Goal: Task Accomplishment & Management: Manage account settings

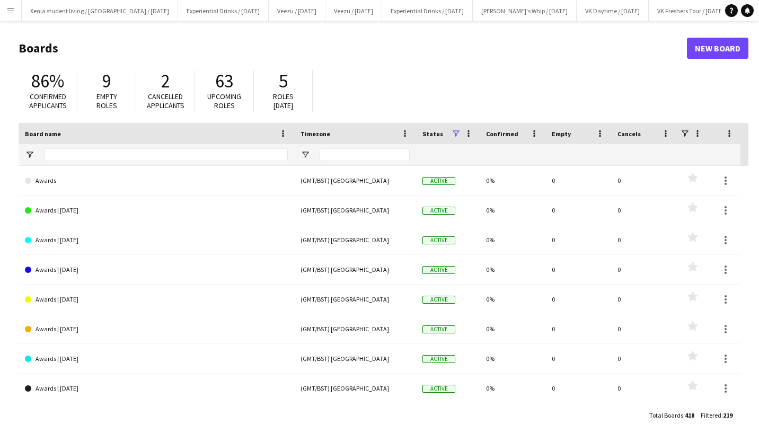
click at [7, 9] on app-icon "Menu" at bounding box center [10, 10] width 8 height 8
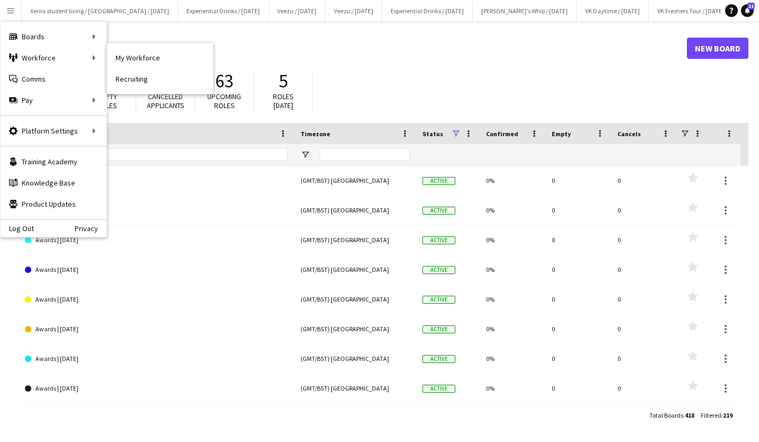
click at [127, 54] on link "My Workforce" at bounding box center [160, 57] width 106 height 21
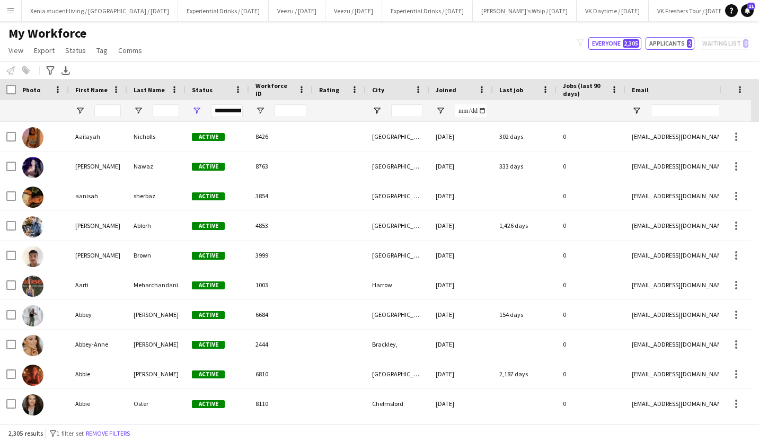
click at [676, 40] on button "Applicants 2" at bounding box center [669, 43] width 49 height 13
type input "**********"
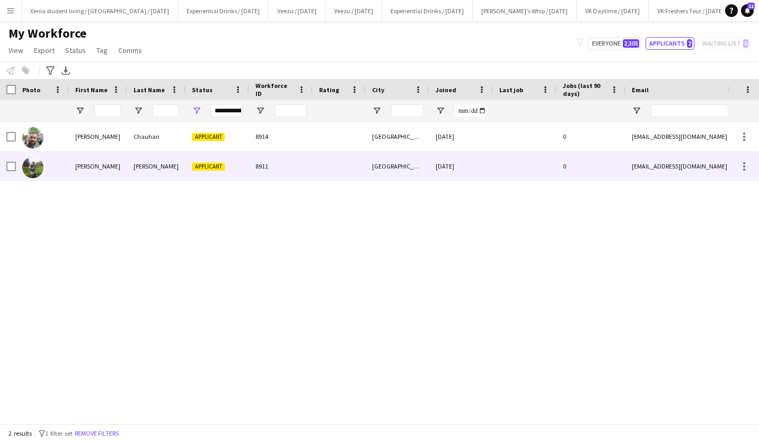
click at [389, 162] on div "Sheffield" at bounding box center [397, 165] width 64 height 29
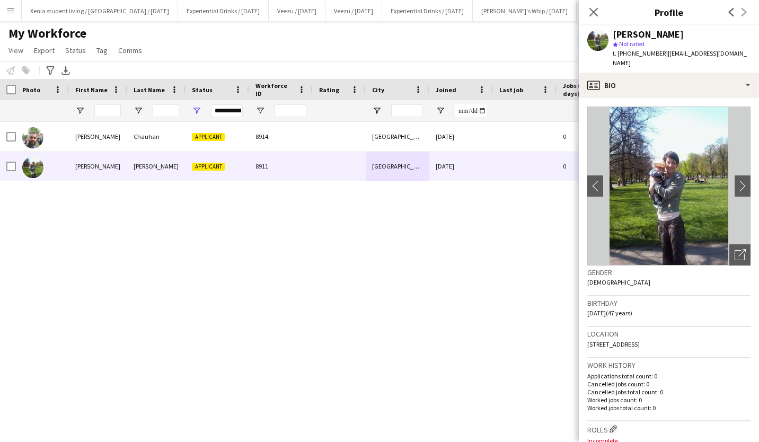
click at [737, 180] on app-icon "chevron-right" at bounding box center [745, 185] width 16 height 11
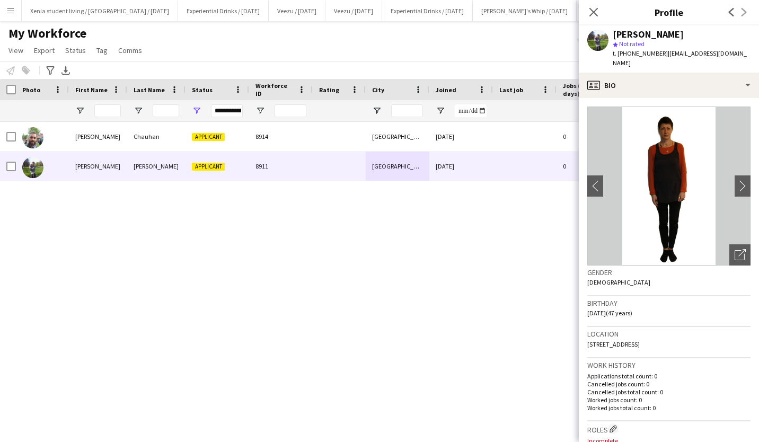
click at [737, 180] on app-icon "chevron-right" at bounding box center [745, 185] width 16 height 11
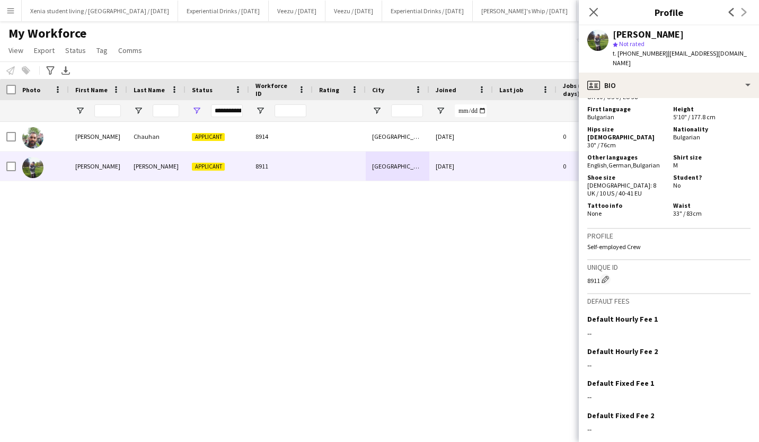
scroll to position [728, 0]
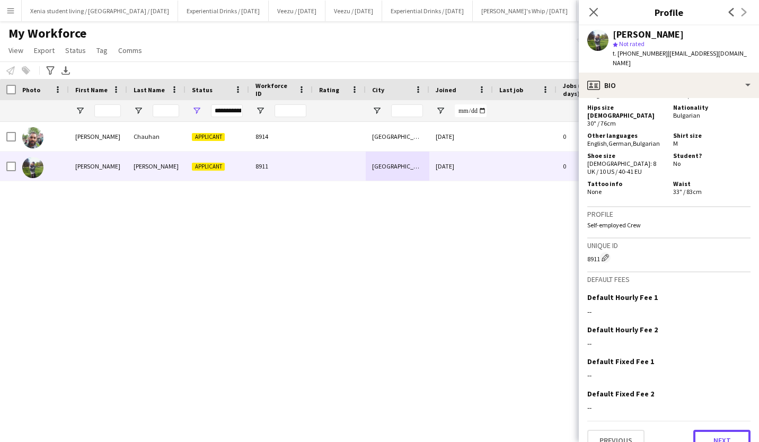
click at [713, 430] on button "Next" at bounding box center [721, 440] width 57 height 21
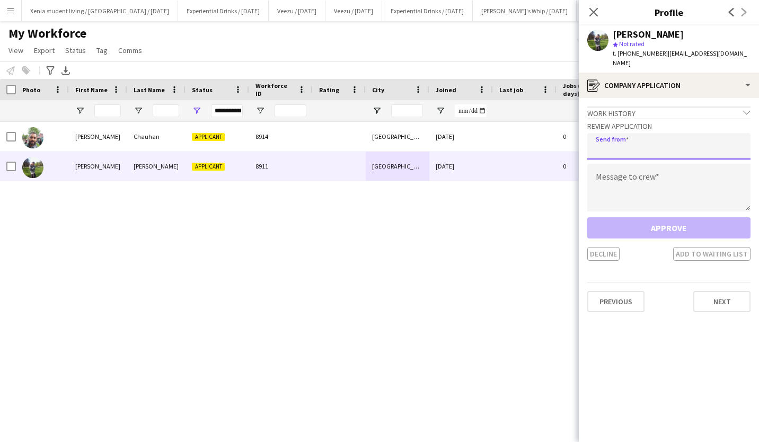
click at [662, 141] on input "email" at bounding box center [668, 146] width 163 height 26
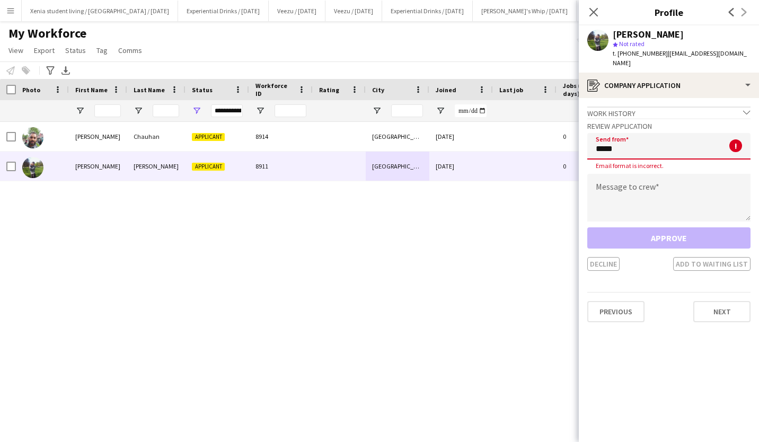
type input "**********"
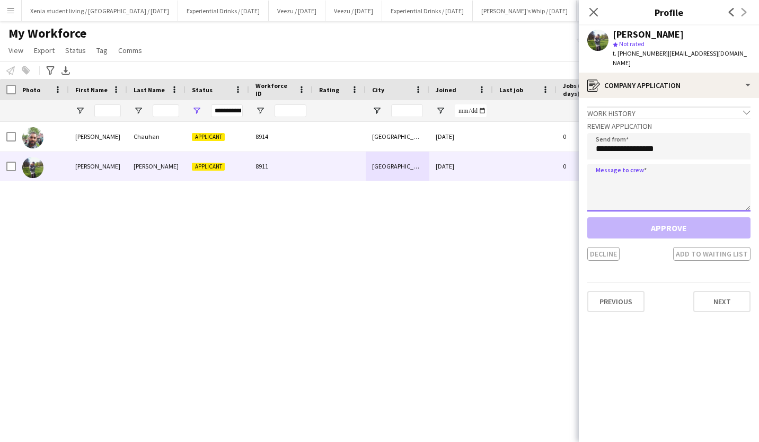
click at [657, 183] on textarea at bounding box center [668, 188] width 163 height 48
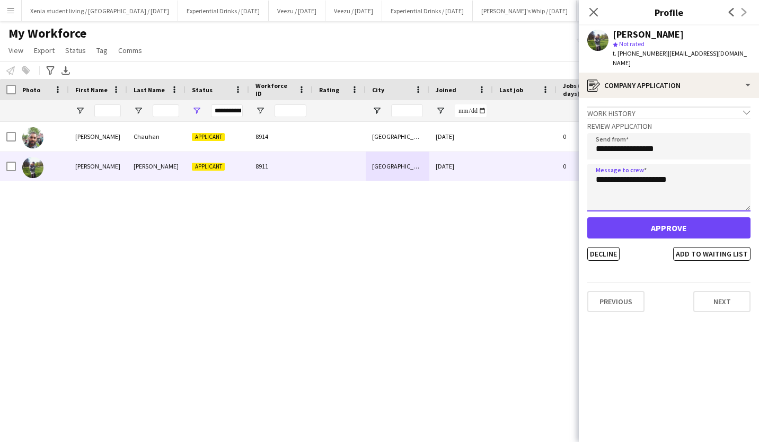
type textarea "**********"
drag, startPoint x: 663, startPoint y: 55, endPoint x: 721, endPoint y: 54, distance: 58.3
click at [721, 54] on div "Nikolina Ignatova star Not rated t. +447835765812 | zikkita@gmail.com" at bounding box center [668, 48] width 180 height 47
copy span "[EMAIL_ADDRESS][DOMAIN_NAME]"
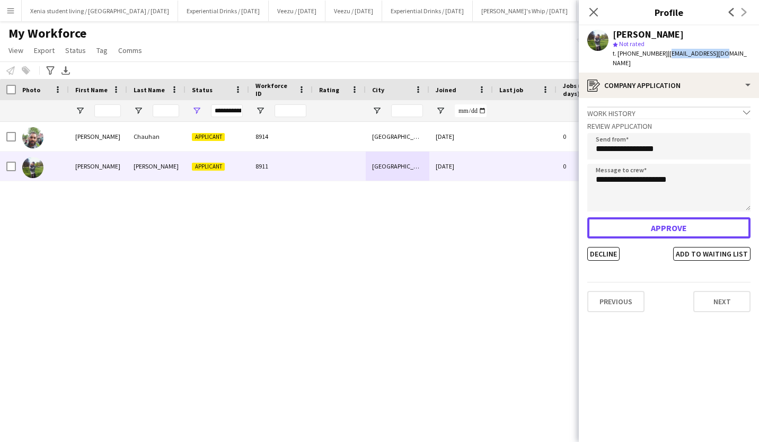
click at [699, 219] on button "Approve" at bounding box center [668, 227] width 163 height 21
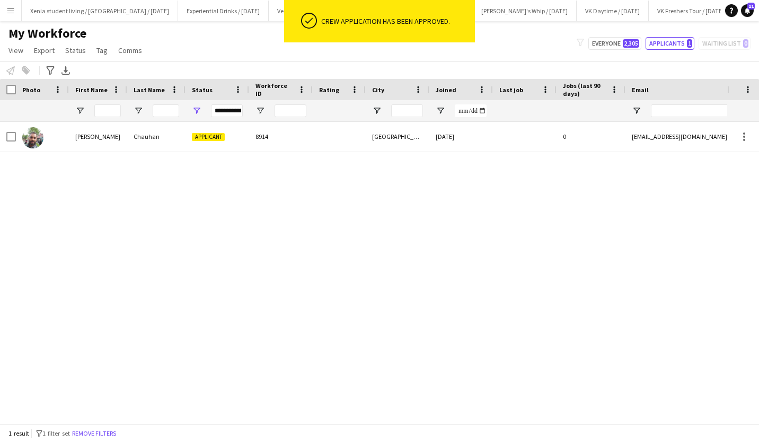
click at [10, 8] on app-icon "Menu" at bounding box center [10, 10] width 8 height 8
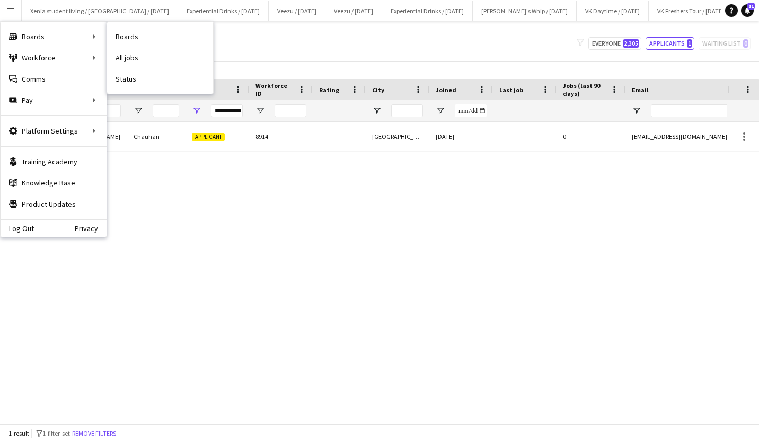
click at [139, 57] on link "All jobs" at bounding box center [160, 57] width 106 height 21
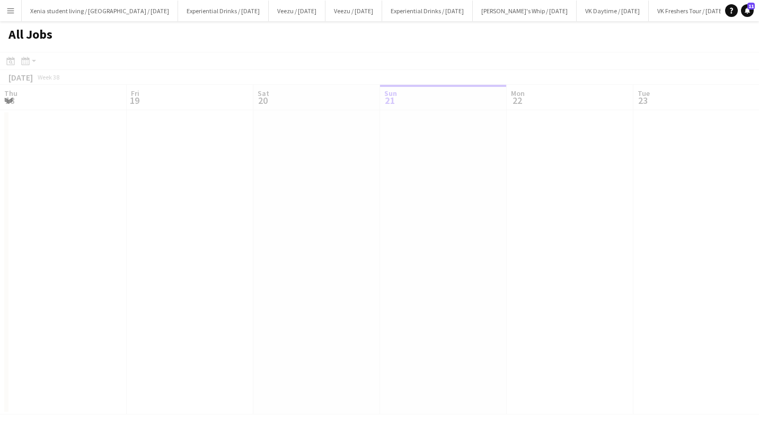
scroll to position [0, 253]
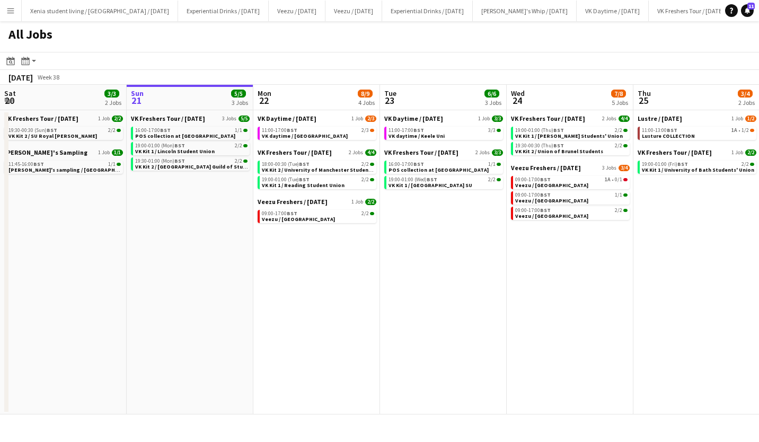
click at [325, 134] on link "11:00-17:00 BST 2/3 VK daytime / Lincoln Uni" at bounding box center [318, 133] width 112 height 12
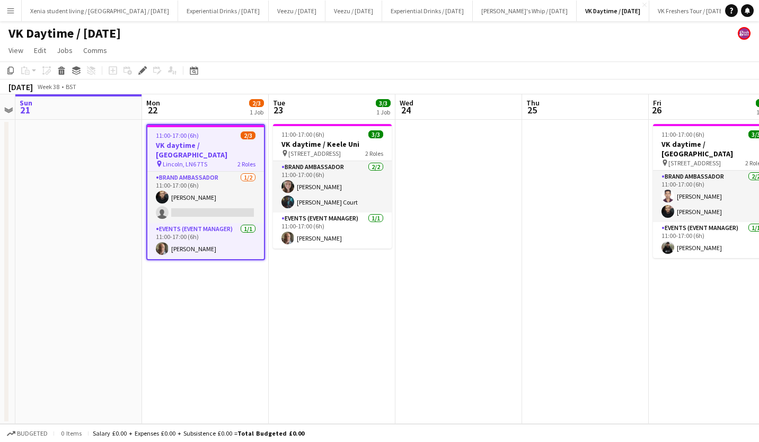
click at [189, 201] on app-card-role "Brand Ambassador [DATE] 11:00-17:00 (6h) [PERSON_NAME] single-neutral-actions" at bounding box center [205, 197] width 117 height 51
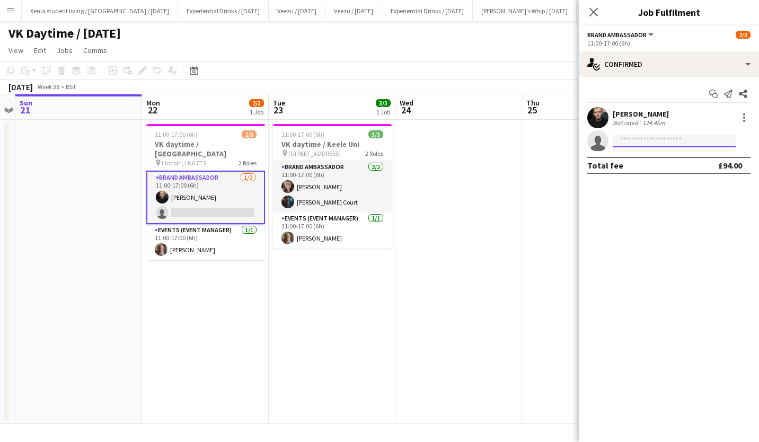
click at [632, 141] on input at bounding box center [673, 141] width 123 height 13
paste input "**********"
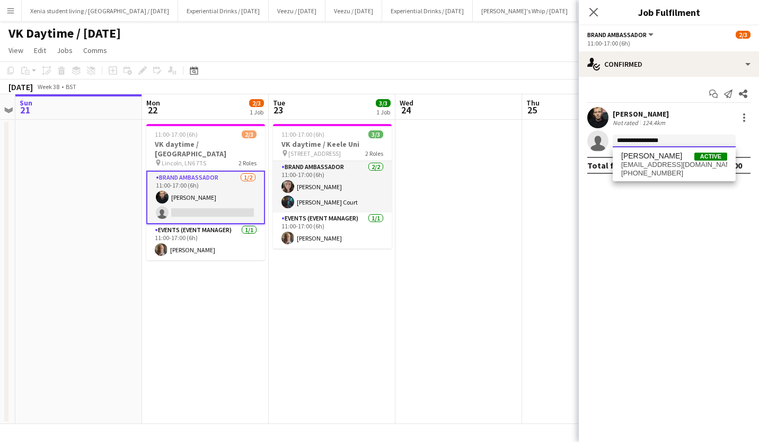
type input "**********"
click at [663, 158] on span "[PERSON_NAME]" at bounding box center [651, 155] width 61 height 9
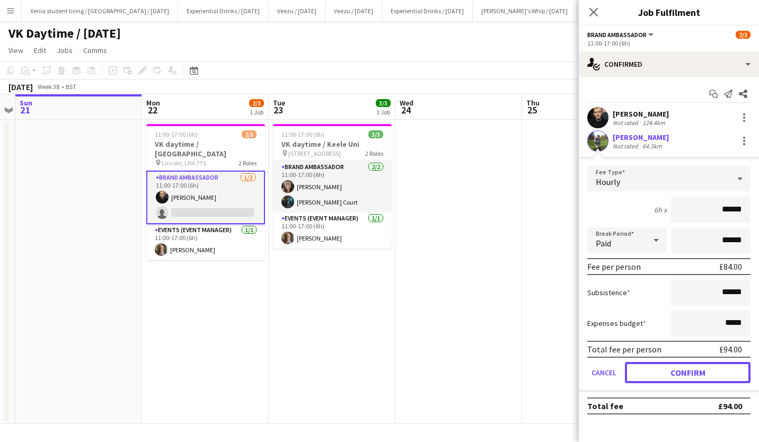
click at [699, 365] on button "Confirm" at bounding box center [688, 372] width 126 height 21
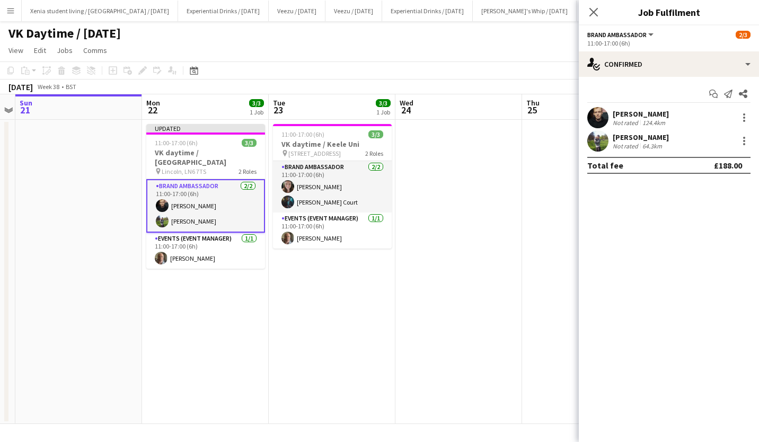
click at [598, 11] on icon "Close pop-in" at bounding box center [593, 12] width 8 height 8
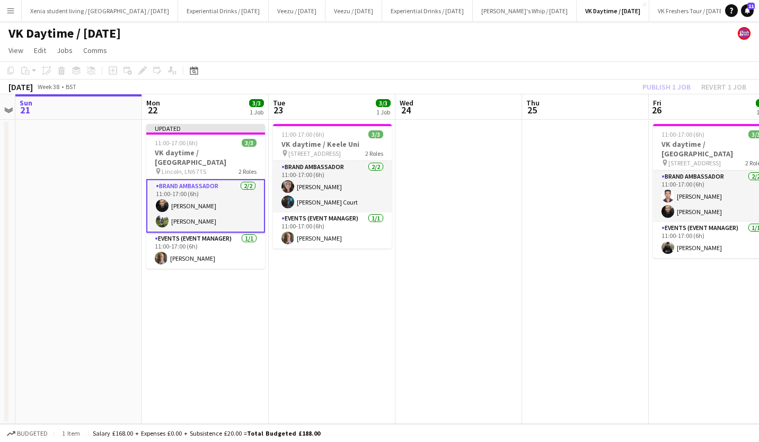
click at [664, 83] on div "Publish 1 job Revert 1 job" at bounding box center [693, 87] width 129 height 14
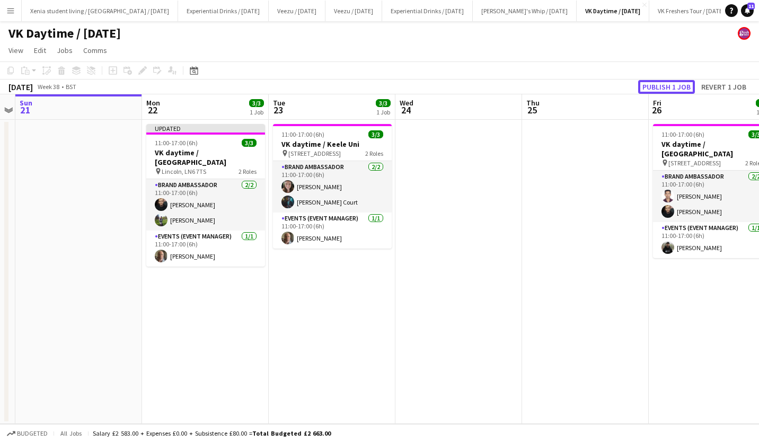
click at [664, 83] on button "Publish 1 job" at bounding box center [666, 87] width 57 height 14
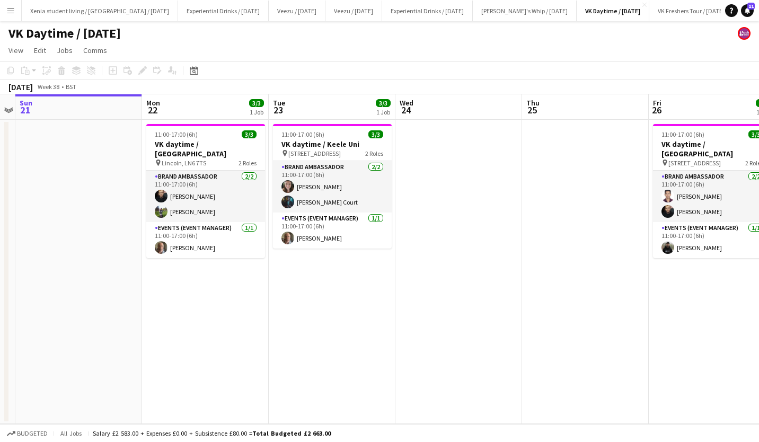
click at [325, 182] on app-card-role "Brand Ambassador [DATE] 11:00-17:00 (6h) [PERSON_NAME] Court" at bounding box center [332, 186] width 119 height 51
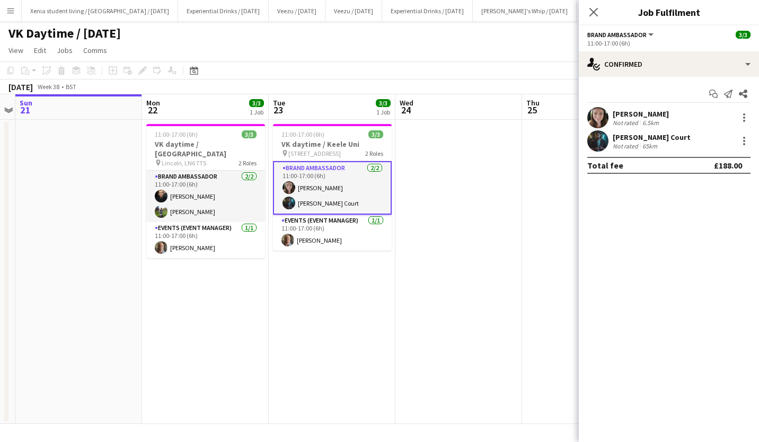
click at [626, 111] on div "[PERSON_NAME]" at bounding box center [640, 114] width 56 height 10
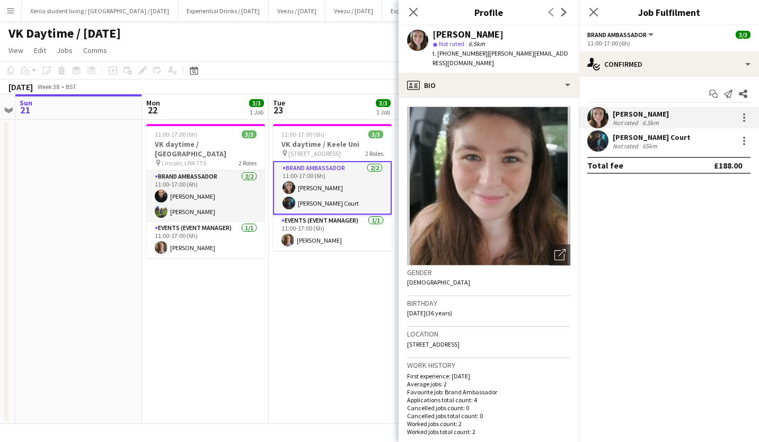
click at [653, 140] on div "[PERSON_NAME] Court" at bounding box center [651, 137] width 78 height 10
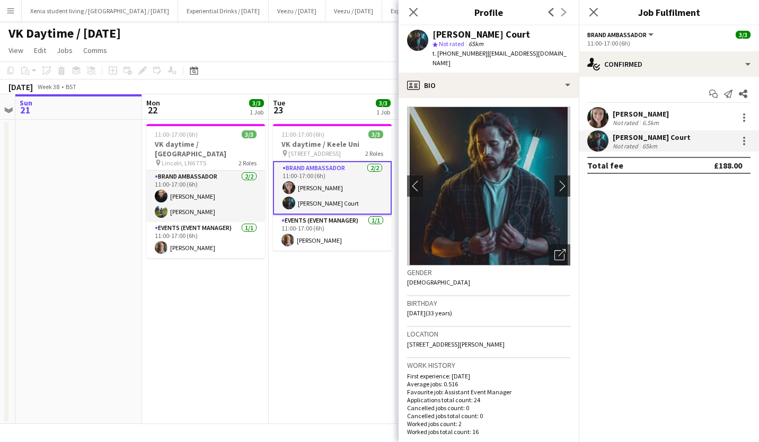
click at [663, 111] on div "[PERSON_NAME]" at bounding box center [640, 114] width 56 height 10
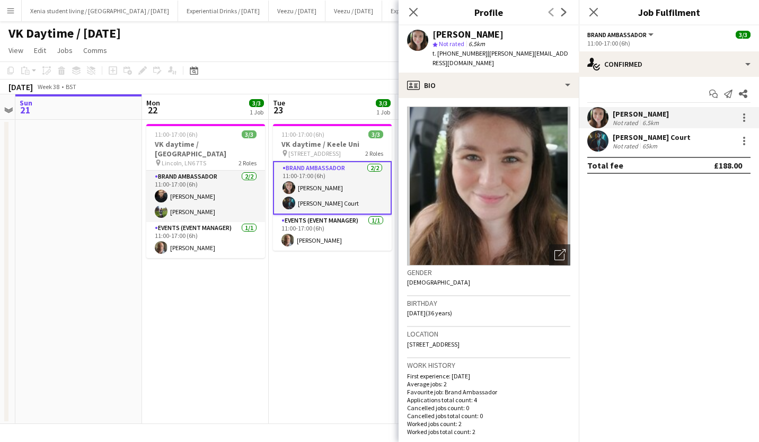
click at [649, 134] on div "[PERSON_NAME] Court" at bounding box center [651, 137] width 78 height 10
